Goal: Information Seeking & Learning: Learn about a topic

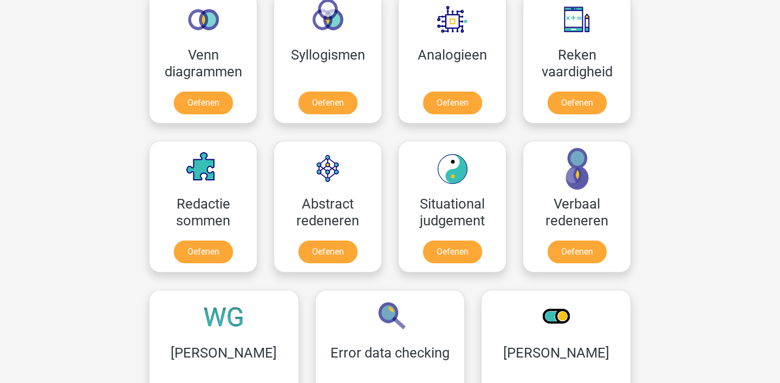
scroll to position [722, 0]
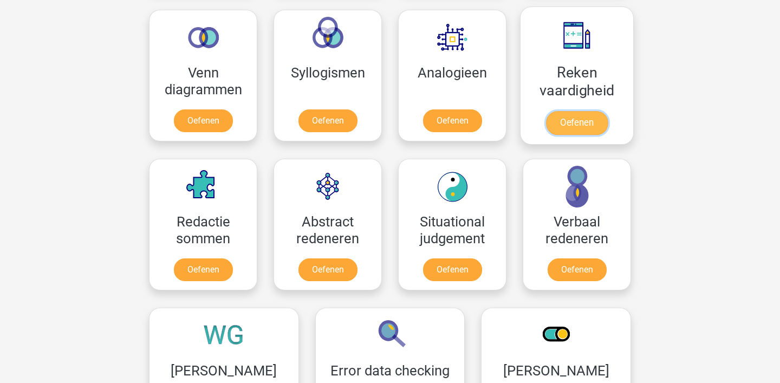
click at [562, 120] on link "Oefenen" at bounding box center [577, 123] width 62 height 24
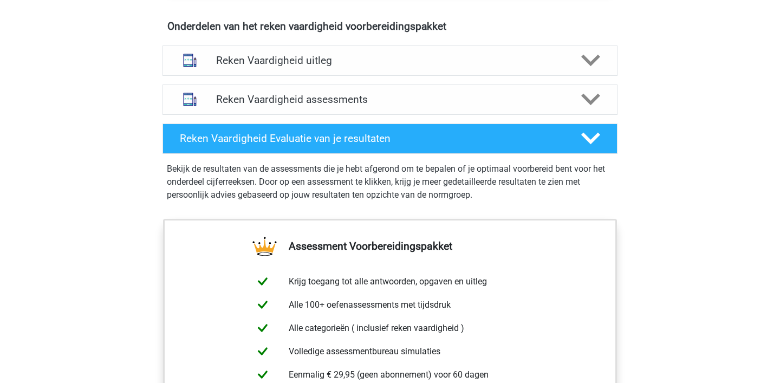
scroll to position [646, 0]
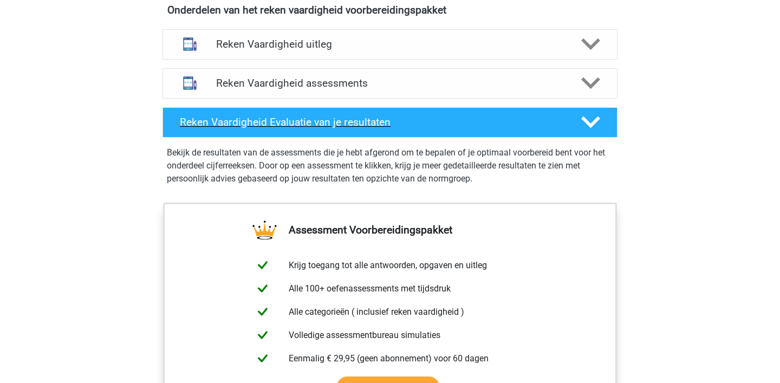
click at [592, 122] on polygon at bounding box center [590, 122] width 19 height 12
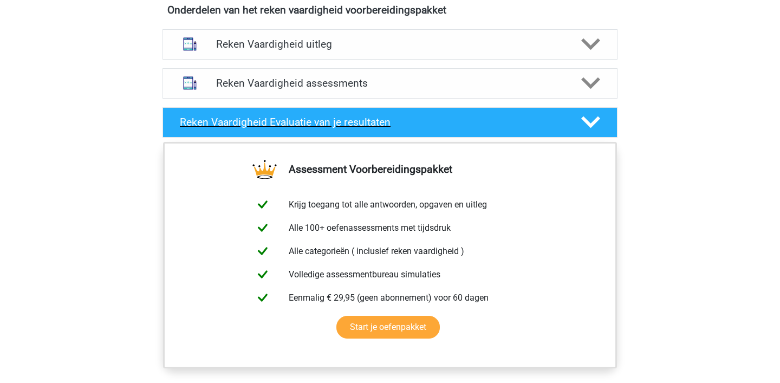
click at [592, 122] on polygon at bounding box center [590, 122] width 19 height 12
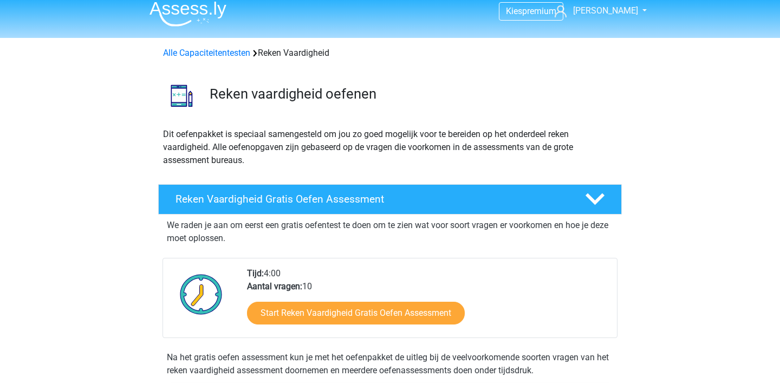
scroll to position [0, 0]
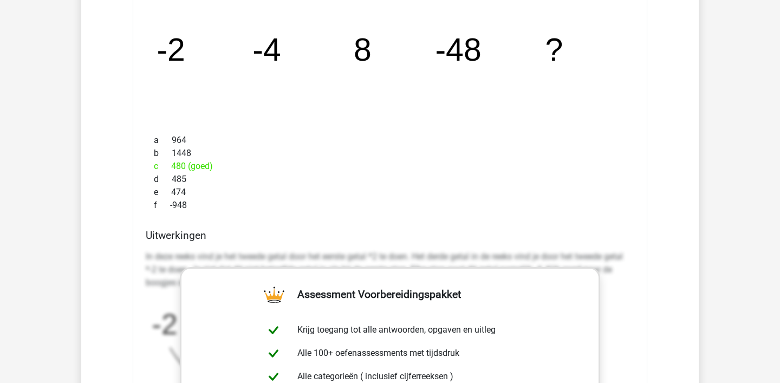
scroll to position [2479, 0]
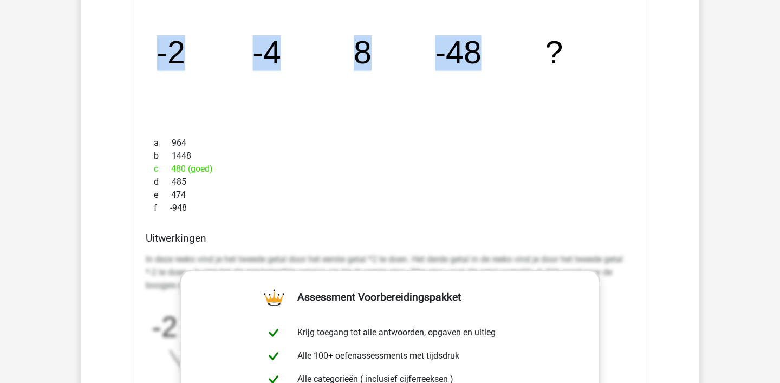
drag, startPoint x: 155, startPoint y: 55, endPoint x: 478, endPoint y: 58, distance: 322.2
click at [478, 58] on icon "image/svg+xml -2 -4 8 -48 ?" at bounding box center [390, 64] width 480 height 120
copy g "-2 -4 8 -48"
